Goal: Task Accomplishment & Management: Use online tool/utility

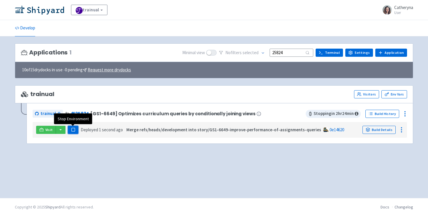
click at [74, 130] on rect "button" at bounding box center [72, 129] width 3 height 3
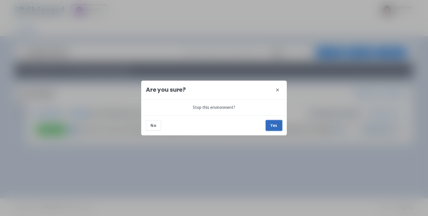
click at [268, 124] on button "Yes" at bounding box center [274, 125] width 16 height 10
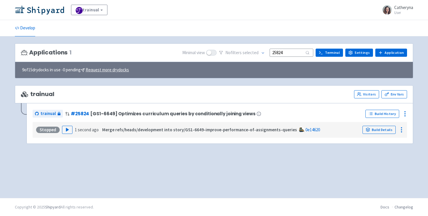
click at [289, 53] on input "25824" at bounding box center [292, 53] width 44 height 8
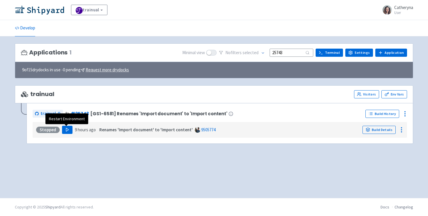
type input "25743"
click at [68, 128] on icon "button" at bounding box center [67, 130] width 4 height 4
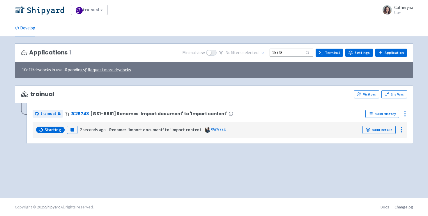
click at [400, 11] on small "User" at bounding box center [403, 13] width 19 height 4
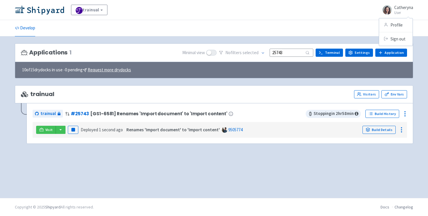
click at [86, 174] on div "Applications 1 Minimal view No filter s selected 25743 Terminal Settings Applic…" at bounding box center [214, 117] width 398 height 148
click at [58, 131] on button "button" at bounding box center [61, 130] width 10 height 8
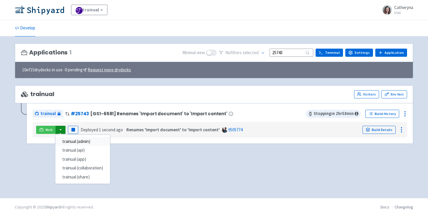
click at [78, 144] on link "trainual (admin)" at bounding box center [82, 141] width 55 height 9
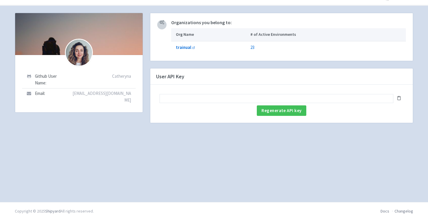
scroll to position [13, 0]
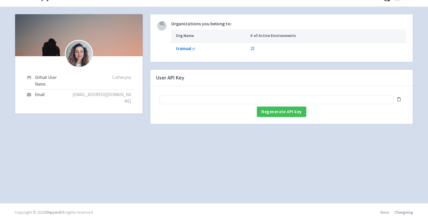
click at [51, 40] on div at bounding box center [79, 35] width 128 height 42
